Goal: Check status: Check status

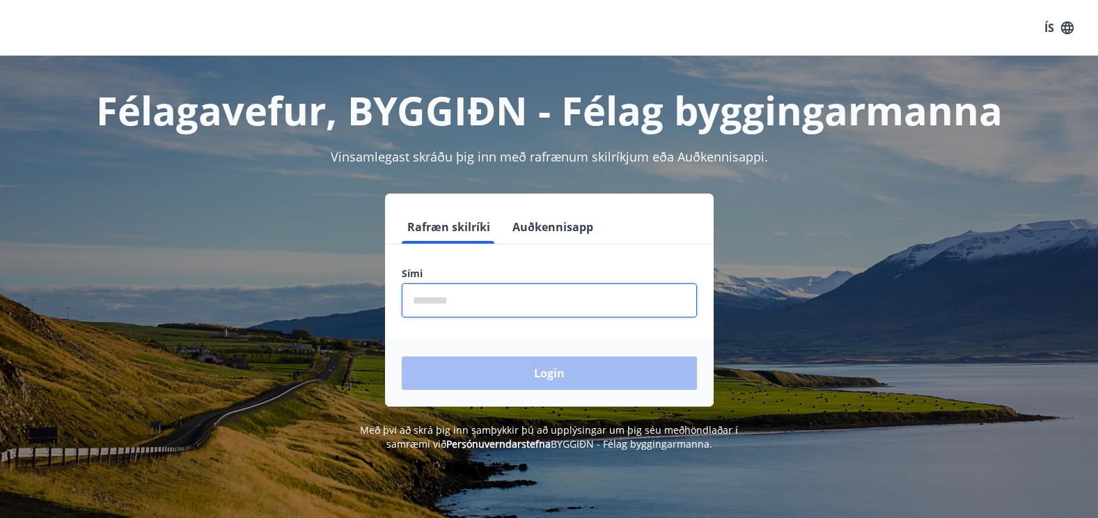
click at [487, 299] on input "phone" at bounding box center [549, 300] width 295 height 34
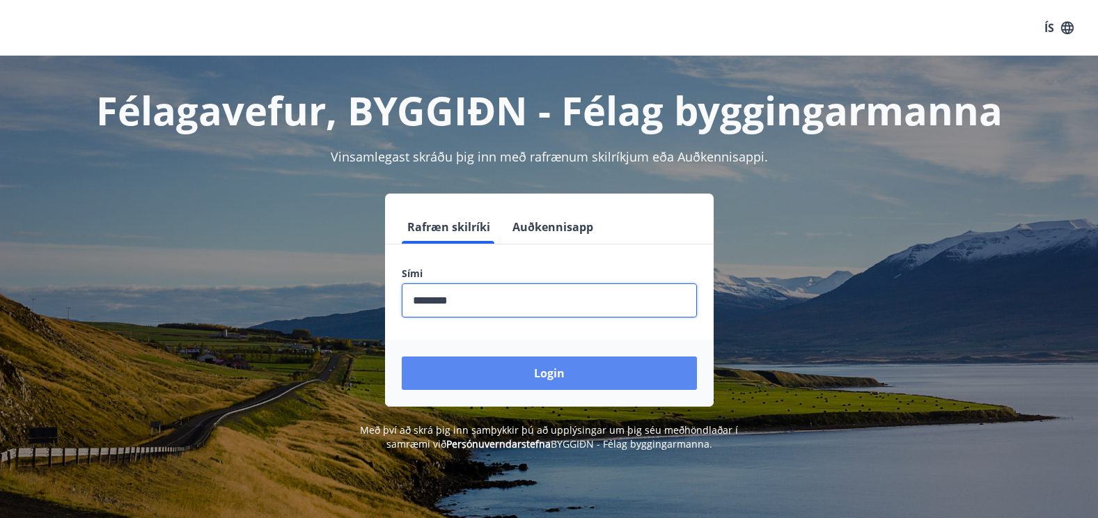
type input "********"
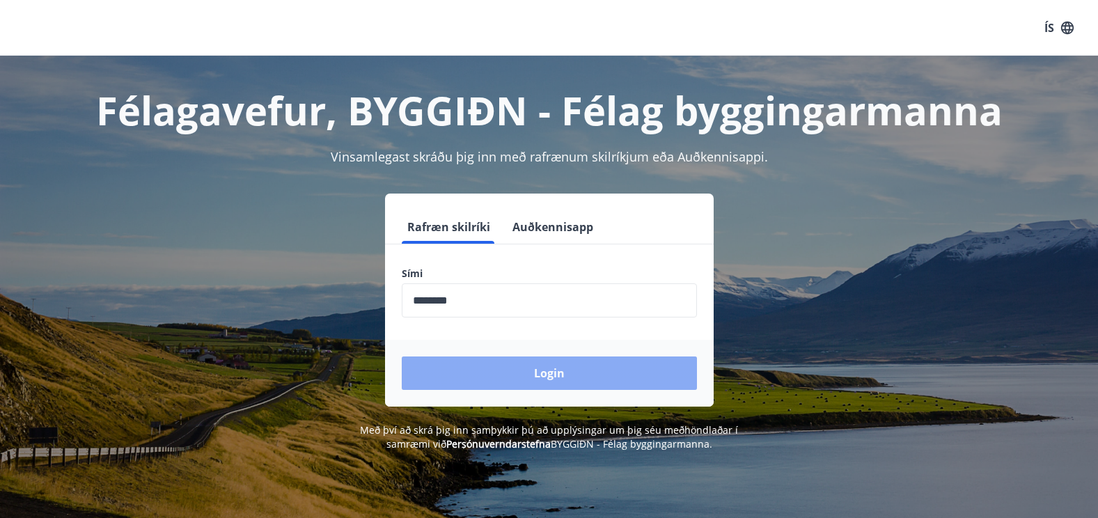
click at [545, 375] on button "Login" at bounding box center [549, 372] width 295 height 33
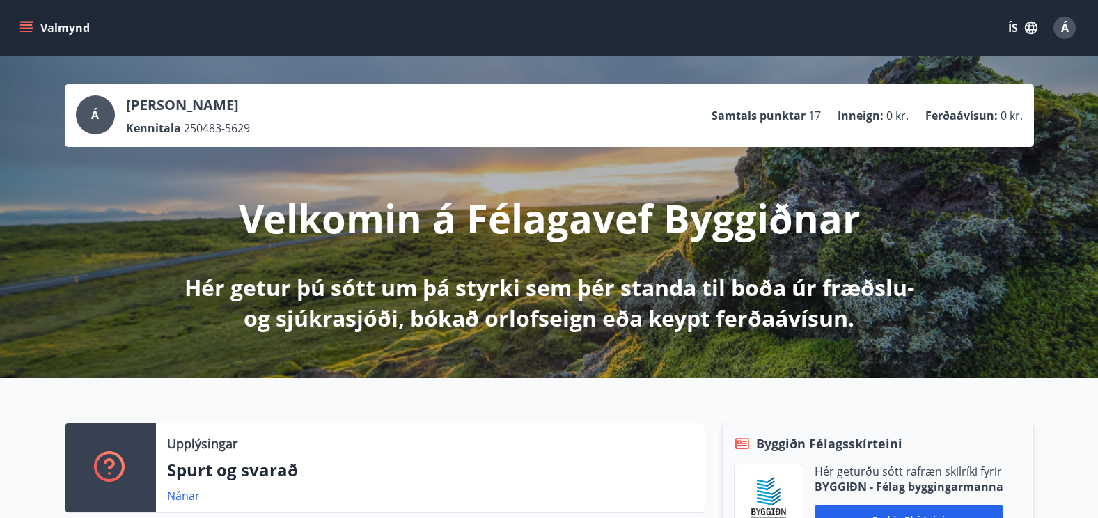
click at [26, 23] on icon "menu" at bounding box center [26, 28] width 14 height 14
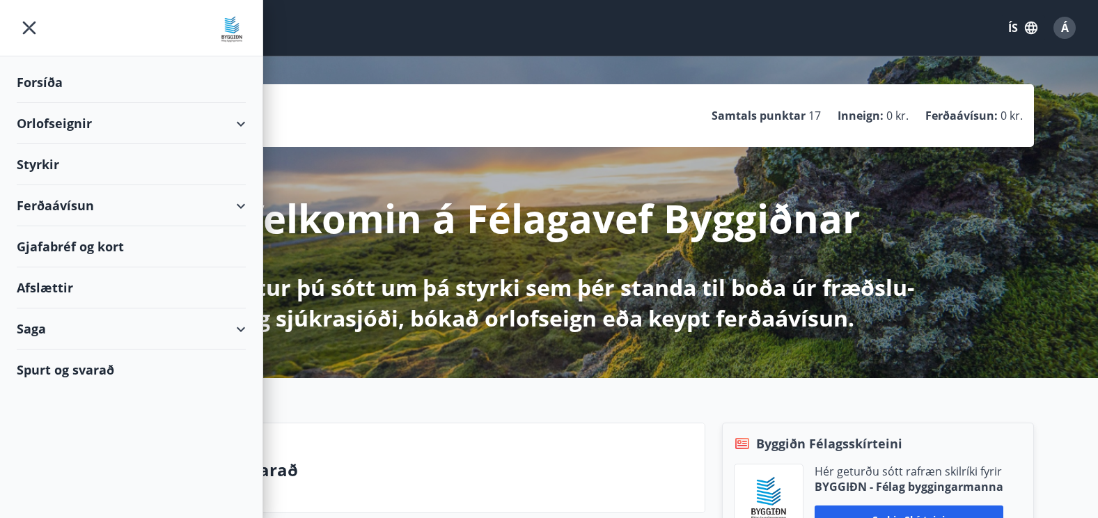
click at [235, 329] on div "Saga" at bounding box center [131, 328] width 229 height 41
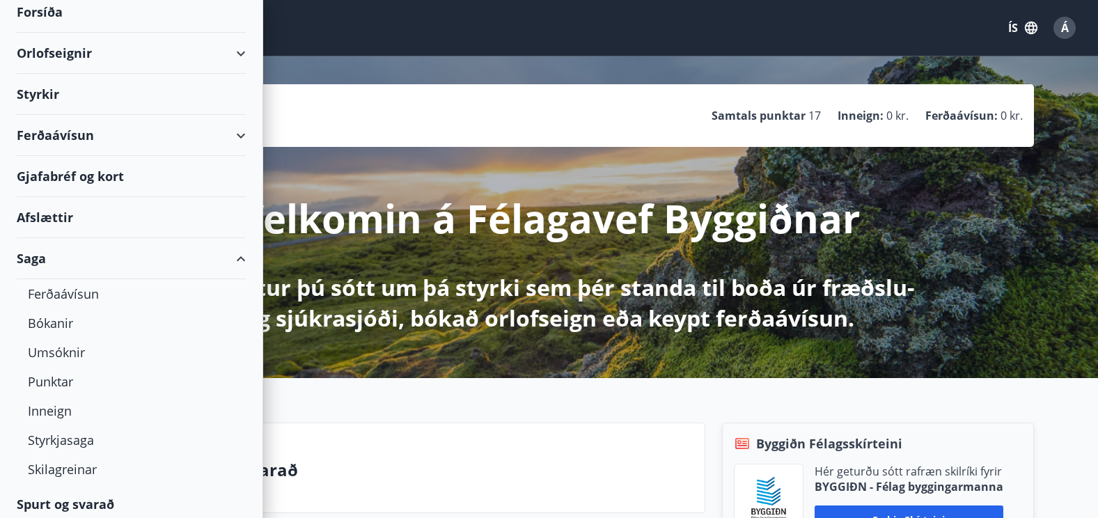
scroll to position [77, 0]
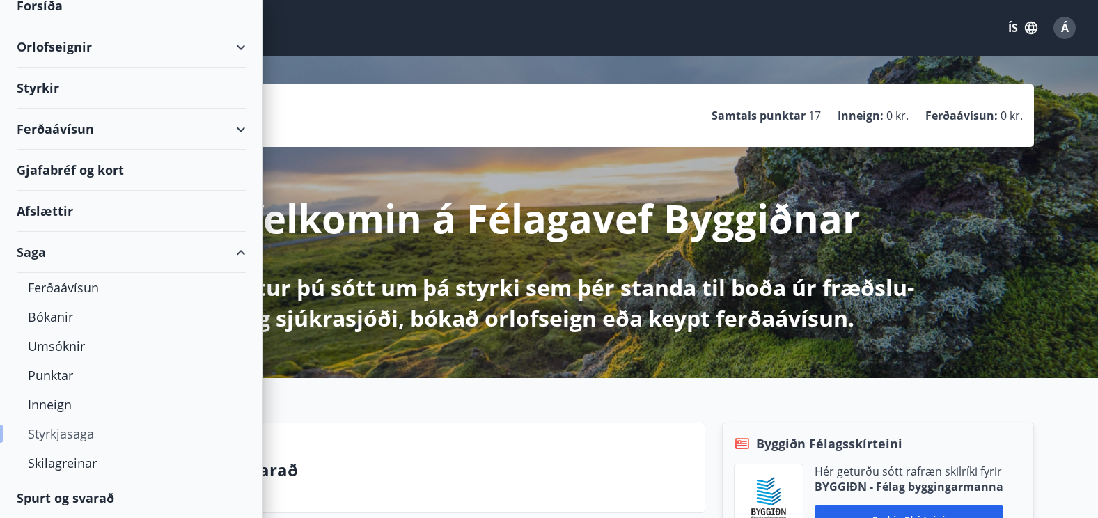
drag, startPoint x: 65, startPoint y: 436, endPoint x: 47, endPoint y: 430, distance: 19.4
click at [47, 430] on div "Styrkjasaga" at bounding box center [131, 433] width 207 height 29
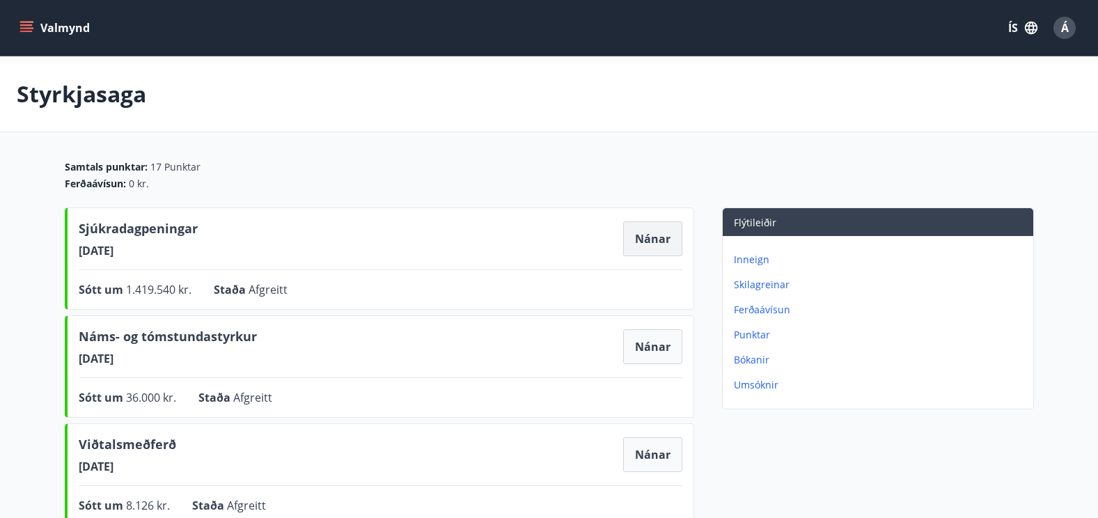
click at [649, 234] on button "Nánar" at bounding box center [652, 238] width 59 height 35
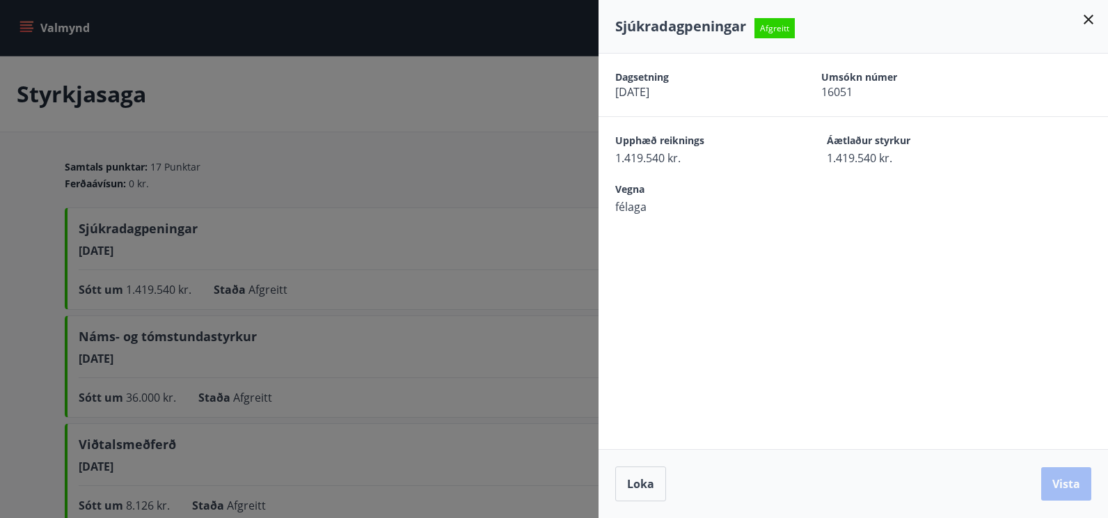
click at [1087, 22] on icon at bounding box center [1088, 19] width 17 height 17
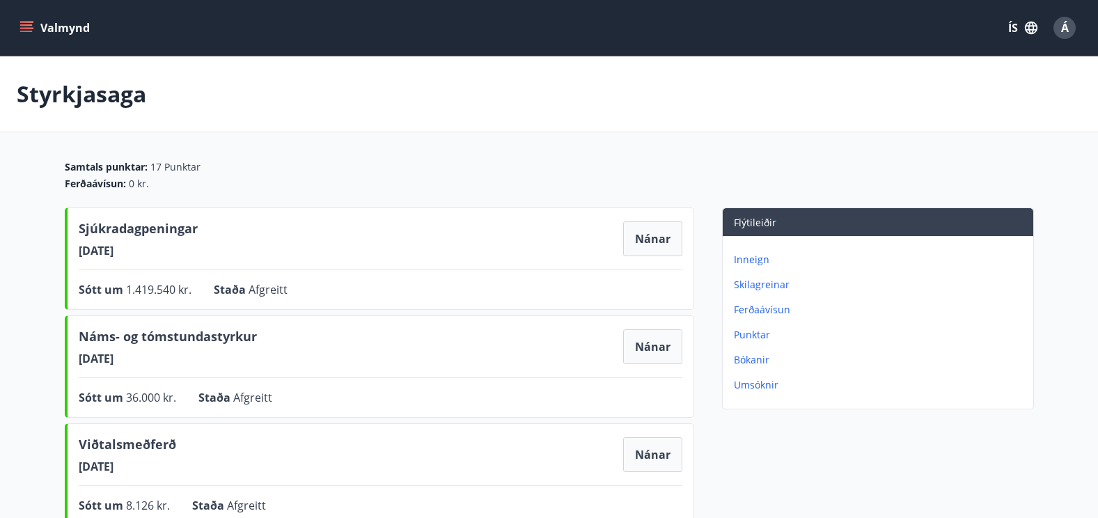
click at [29, 25] on icon "menu" at bounding box center [26, 24] width 13 height 1
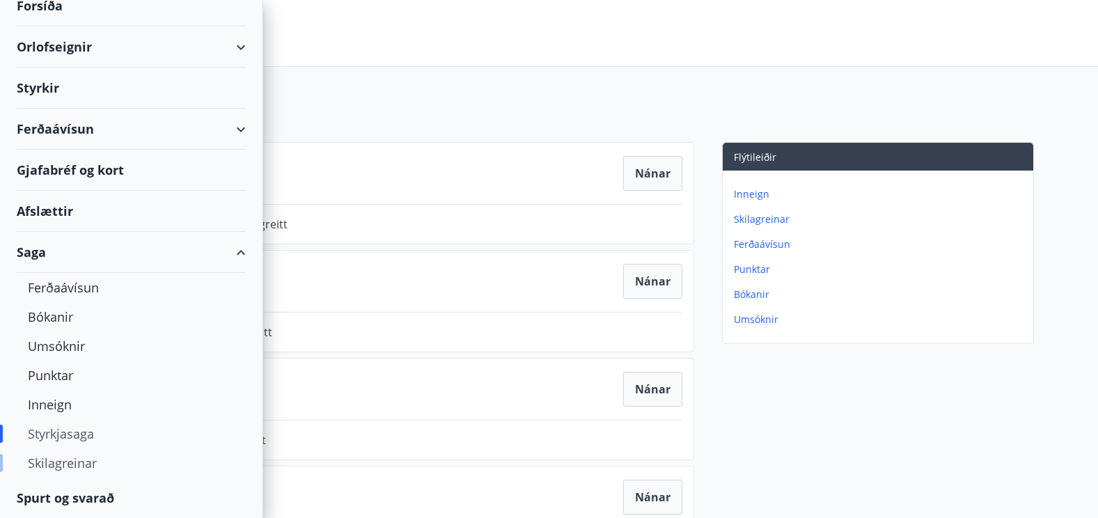
scroll to position [70, 0]
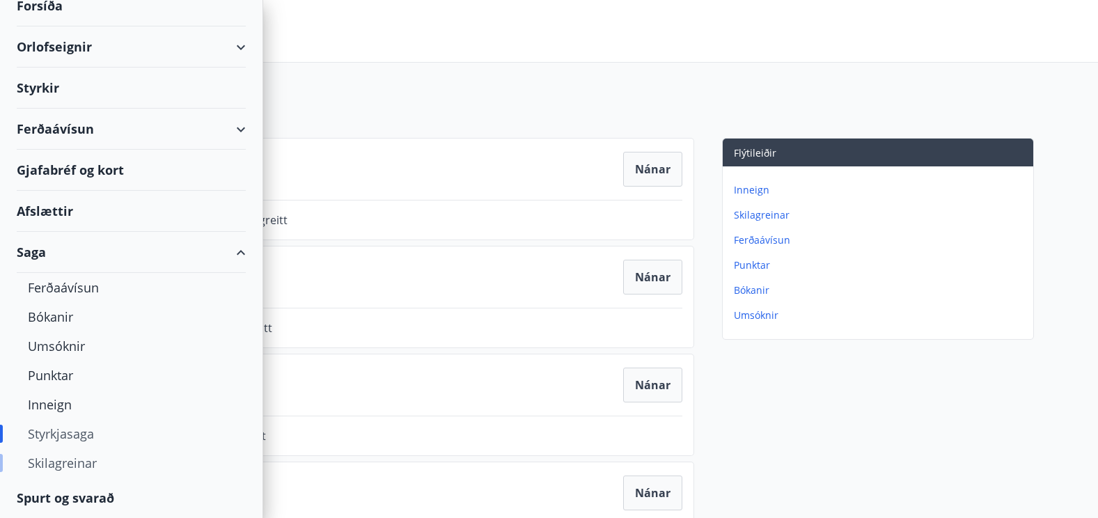
click at [70, 462] on div "Skilagreinar" at bounding box center [131, 462] width 207 height 29
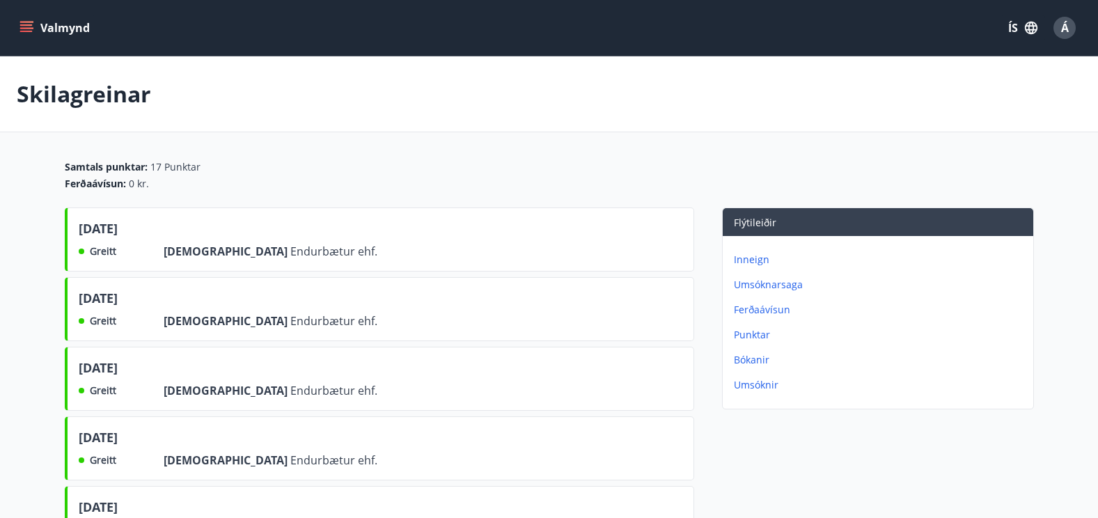
click at [28, 25] on icon "menu" at bounding box center [26, 24] width 13 height 1
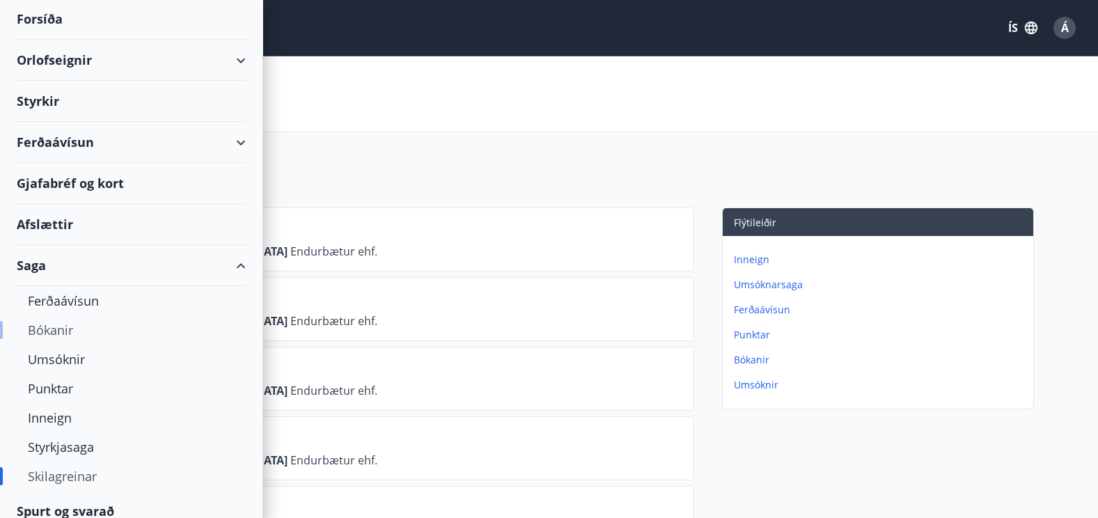
scroll to position [77, 0]
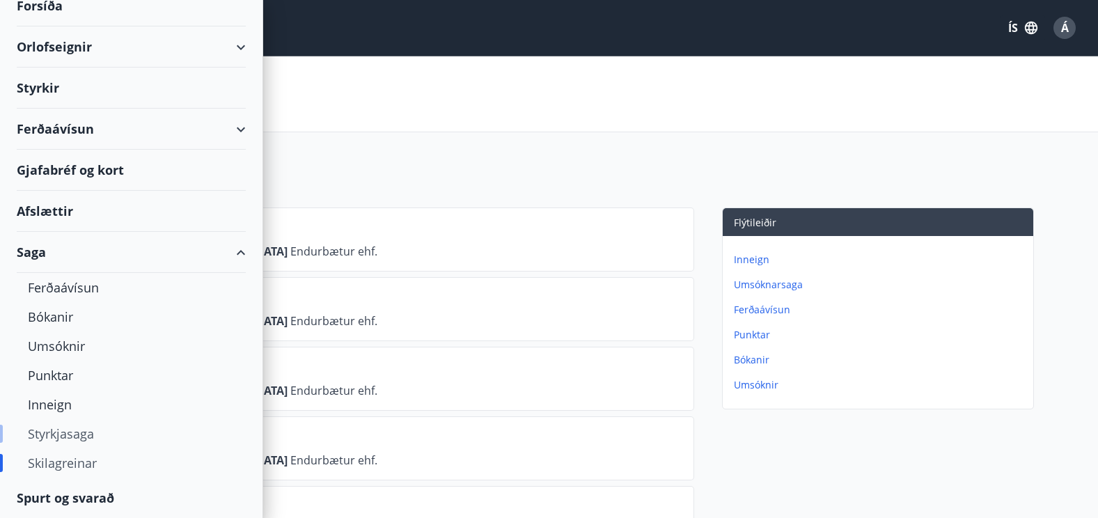
click at [58, 436] on div "Styrkjasaga" at bounding box center [131, 433] width 207 height 29
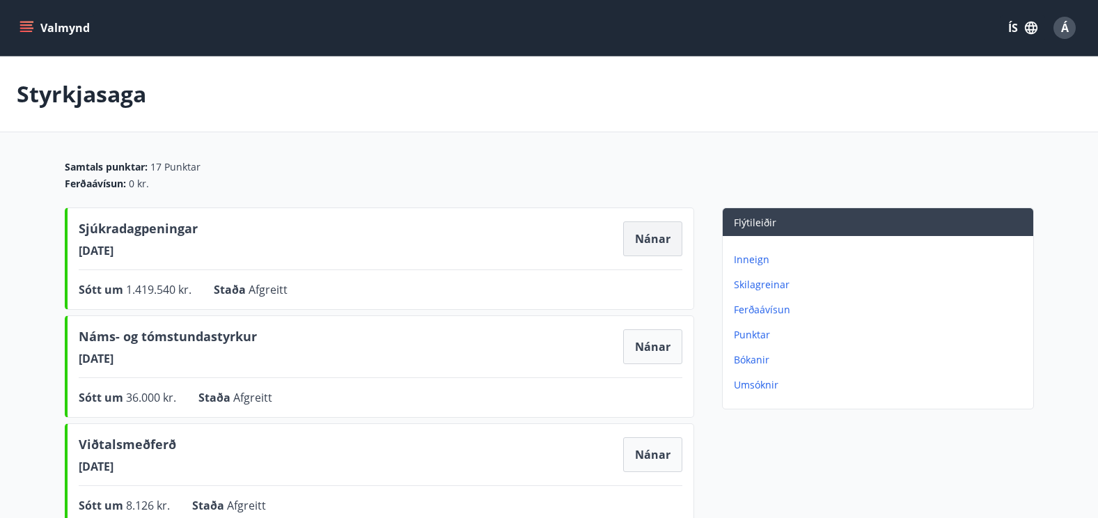
click at [649, 239] on button "Nánar" at bounding box center [652, 238] width 59 height 35
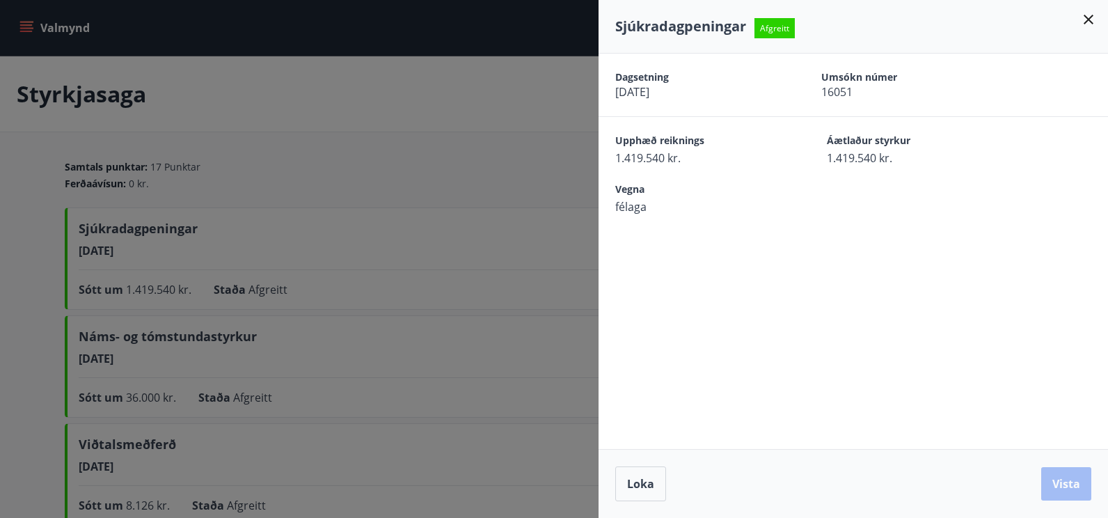
click at [1087, 22] on icon at bounding box center [1088, 19] width 17 height 17
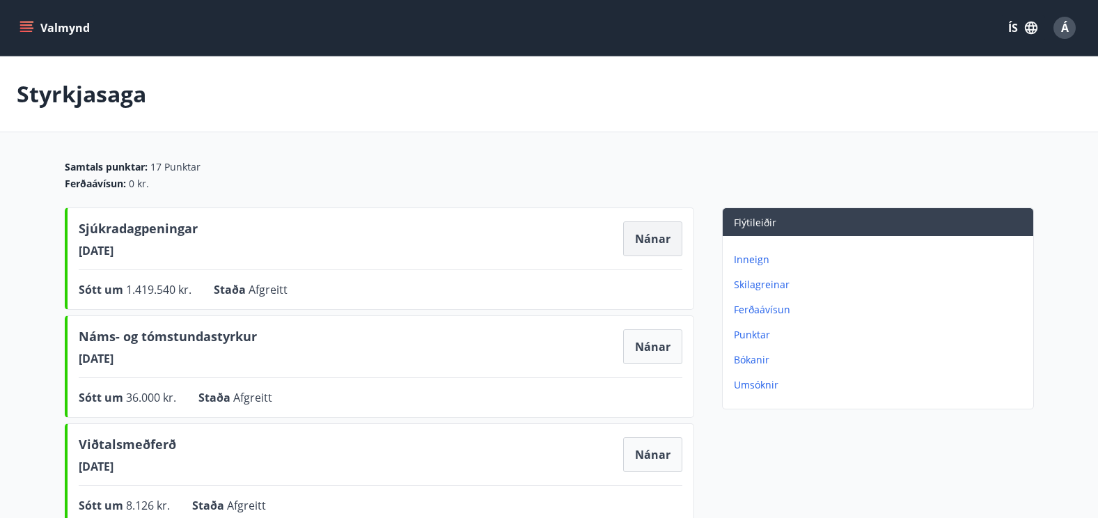
click at [654, 239] on button "Nánar" at bounding box center [652, 238] width 59 height 35
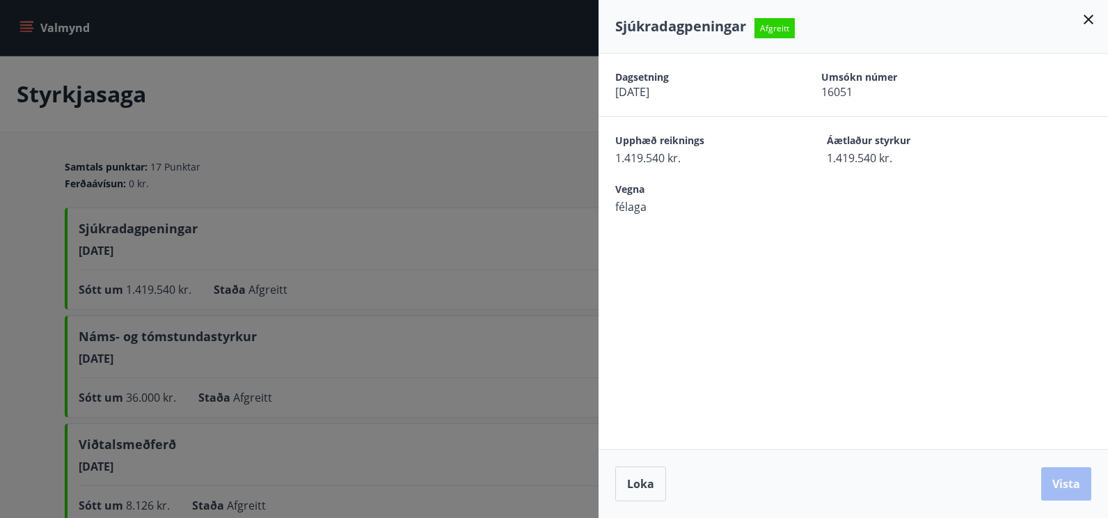
click at [1087, 19] on icon at bounding box center [1088, 19] width 17 height 17
